Goal: Browse casually: Explore the website without a specific task or goal

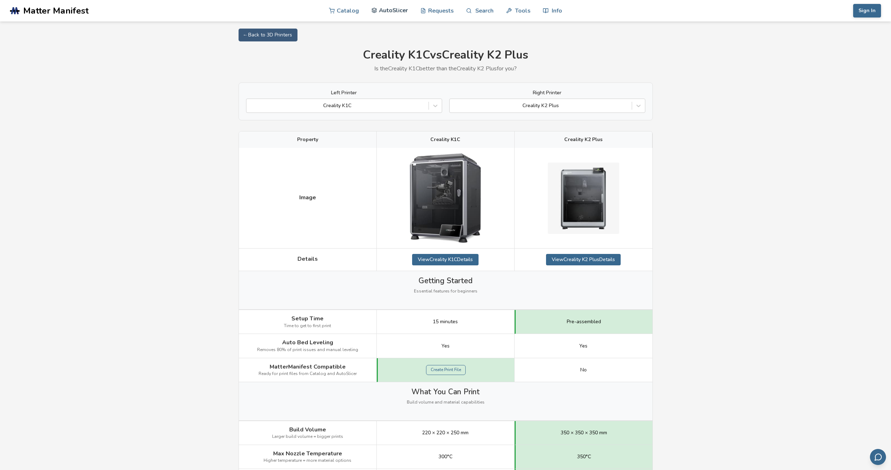
click at [399, 11] on link "AutoSlicer" at bounding box center [390, 10] width 37 height 21
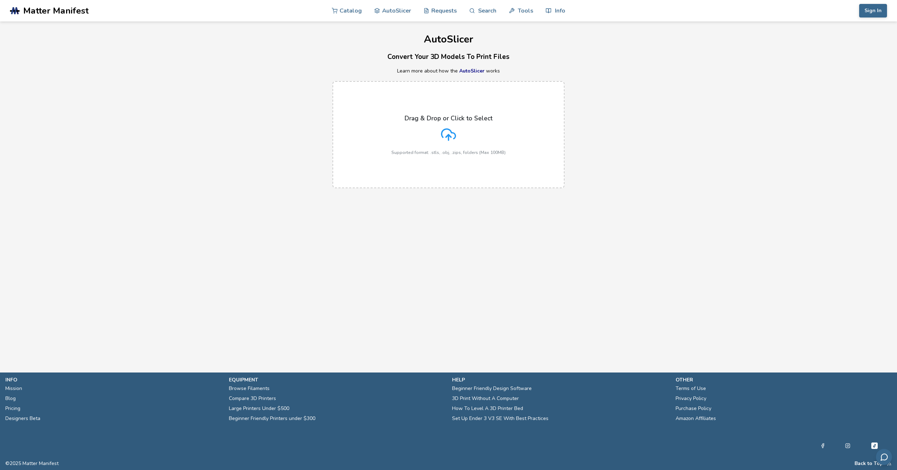
click at [476, 70] on link "AutoSlicer" at bounding box center [471, 71] width 25 height 7
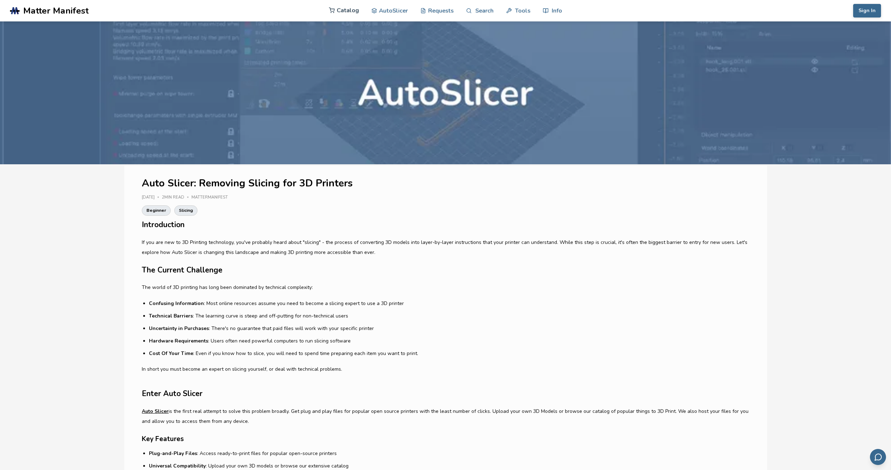
click at [339, 11] on link "Catalog" at bounding box center [344, 10] width 30 height 21
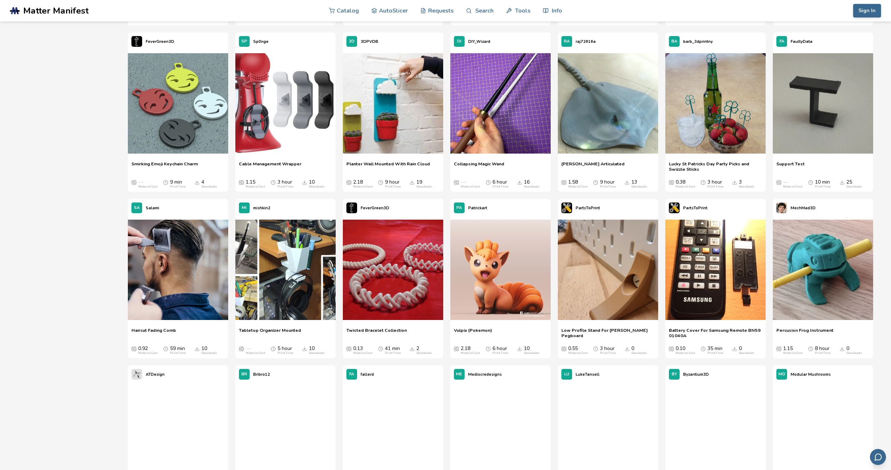
scroll to position [5252, 0]
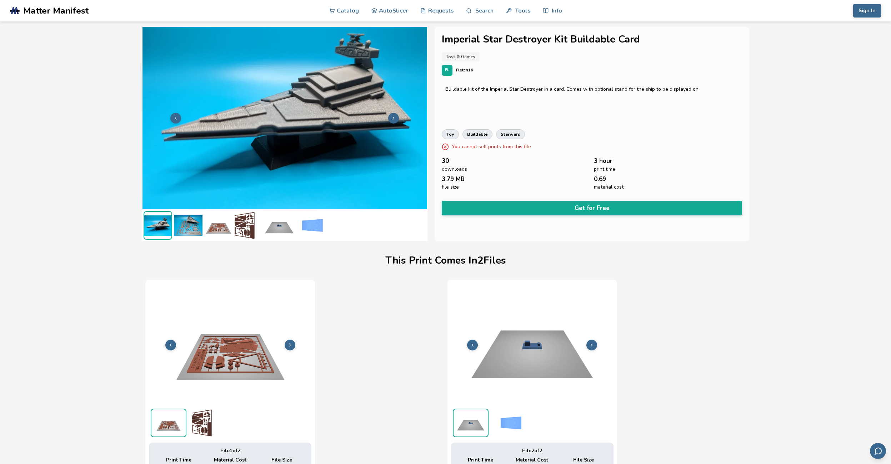
click at [194, 224] on img at bounding box center [188, 225] width 29 height 29
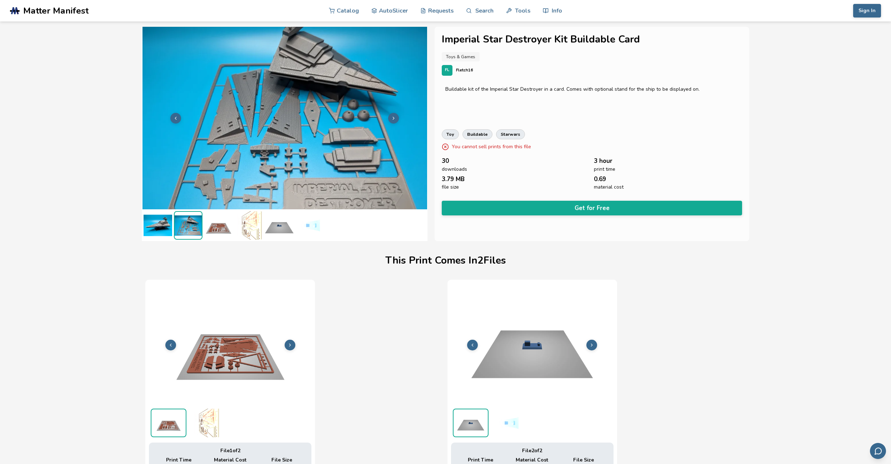
click at [215, 228] on img at bounding box center [218, 225] width 29 height 29
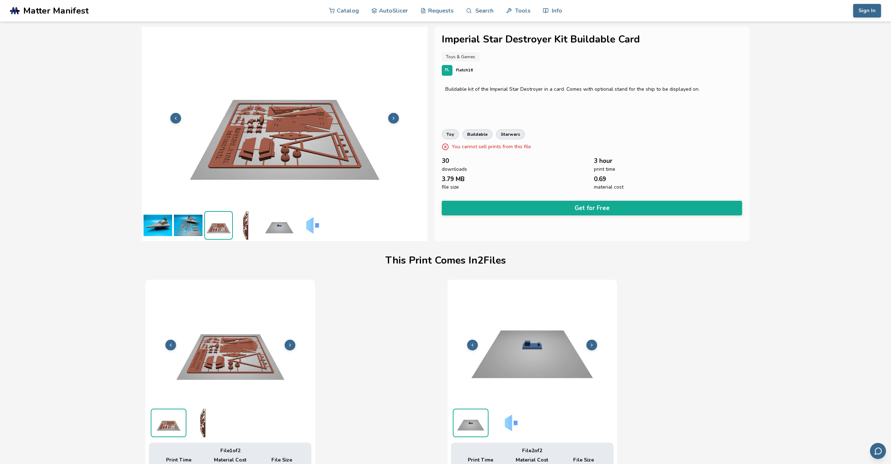
click at [290, 232] on img at bounding box center [279, 225] width 29 height 29
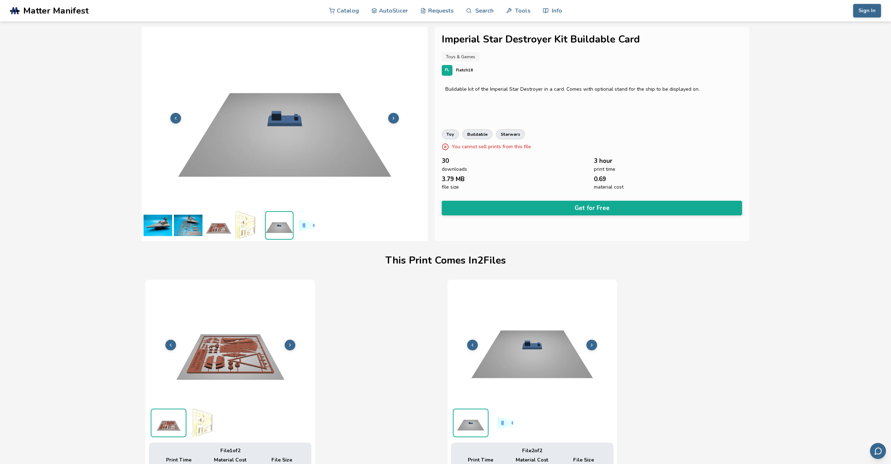
click at [307, 222] on img at bounding box center [309, 225] width 29 height 29
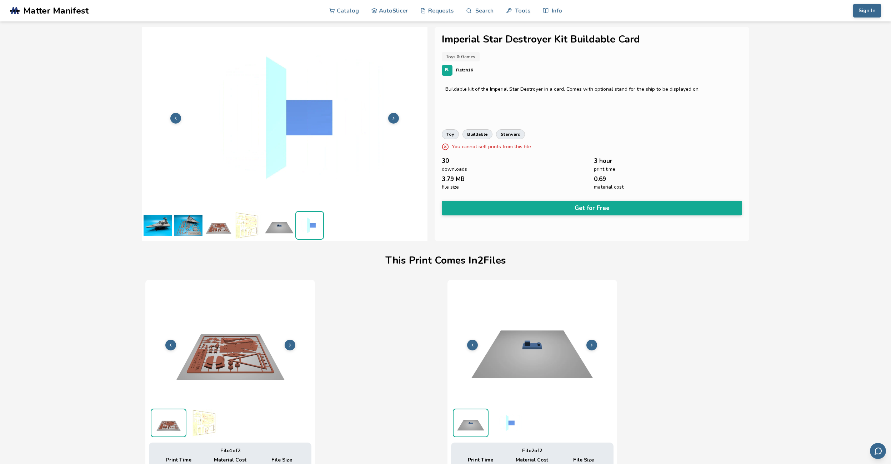
click at [277, 232] on img at bounding box center [279, 225] width 29 height 29
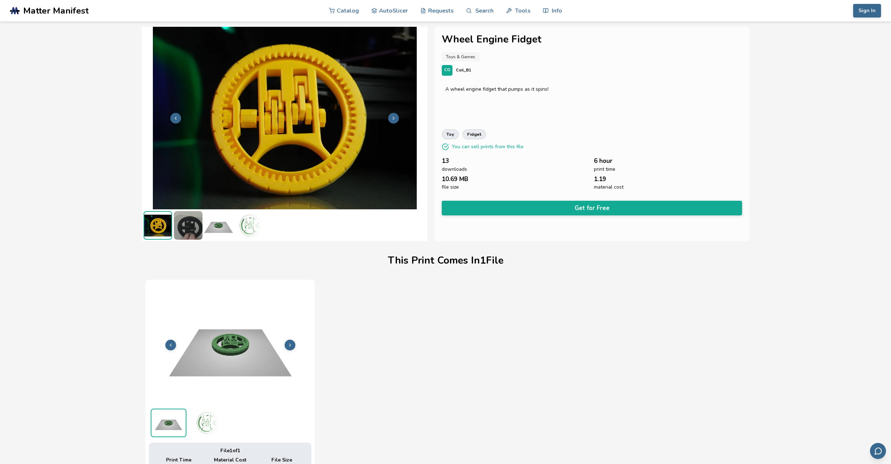
click at [183, 228] on img at bounding box center [188, 225] width 29 height 29
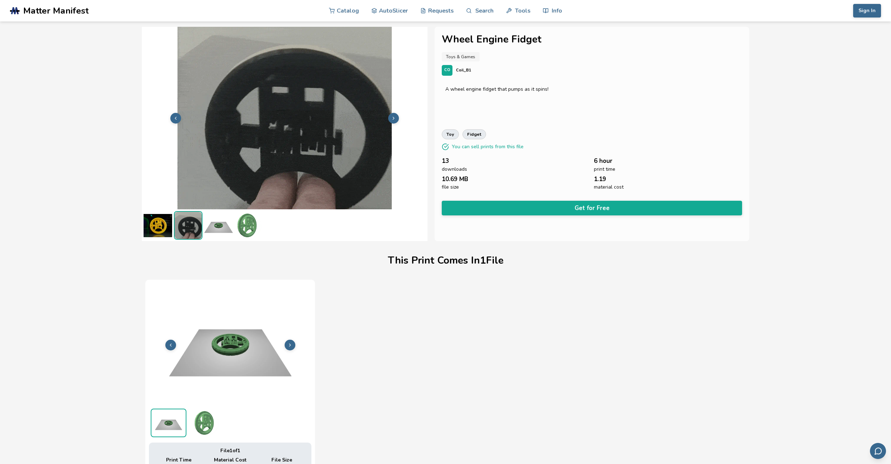
click at [216, 223] on img at bounding box center [218, 225] width 29 height 29
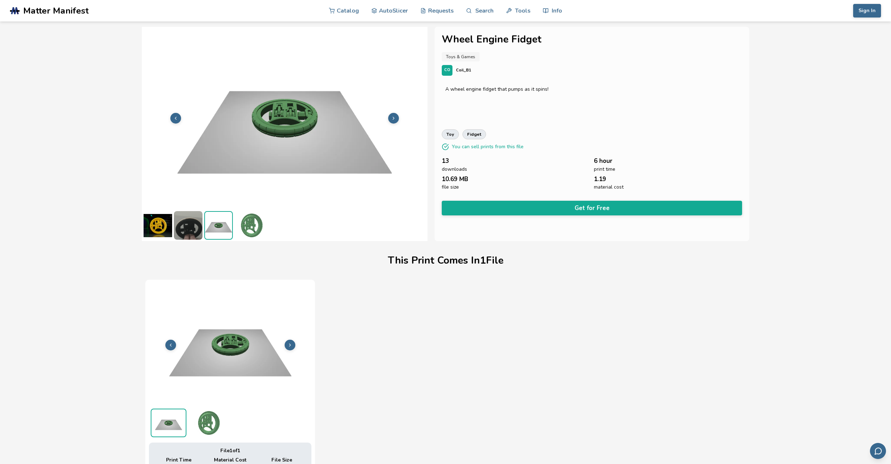
click at [245, 224] on img at bounding box center [249, 225] width 29 height 29
